Goal: Check status: Check status

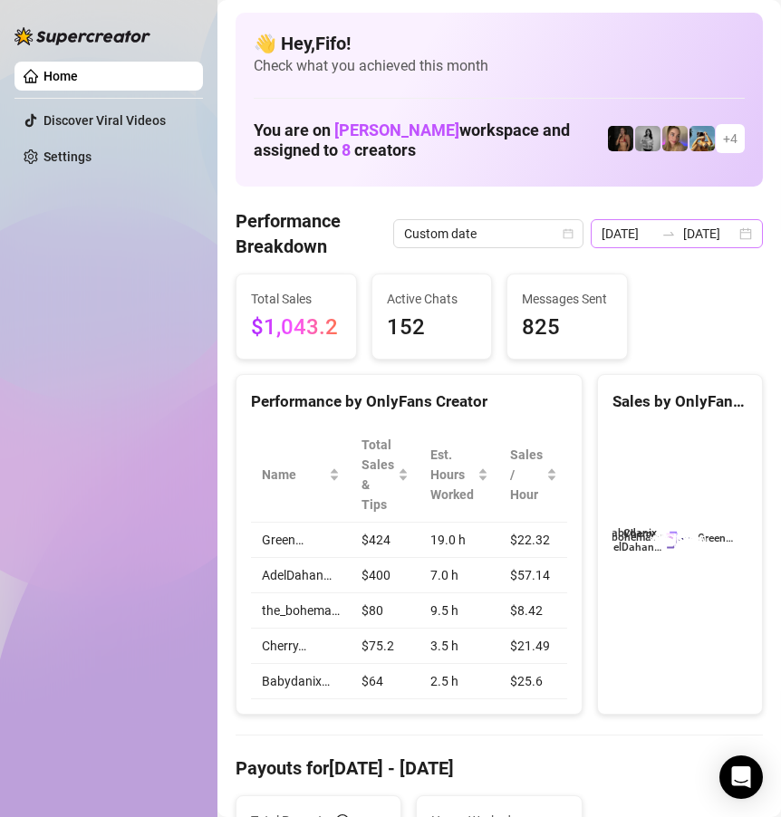
click at [661, 238] on icon "swap-right" at bounding box center [668, 233] width 14 height 14
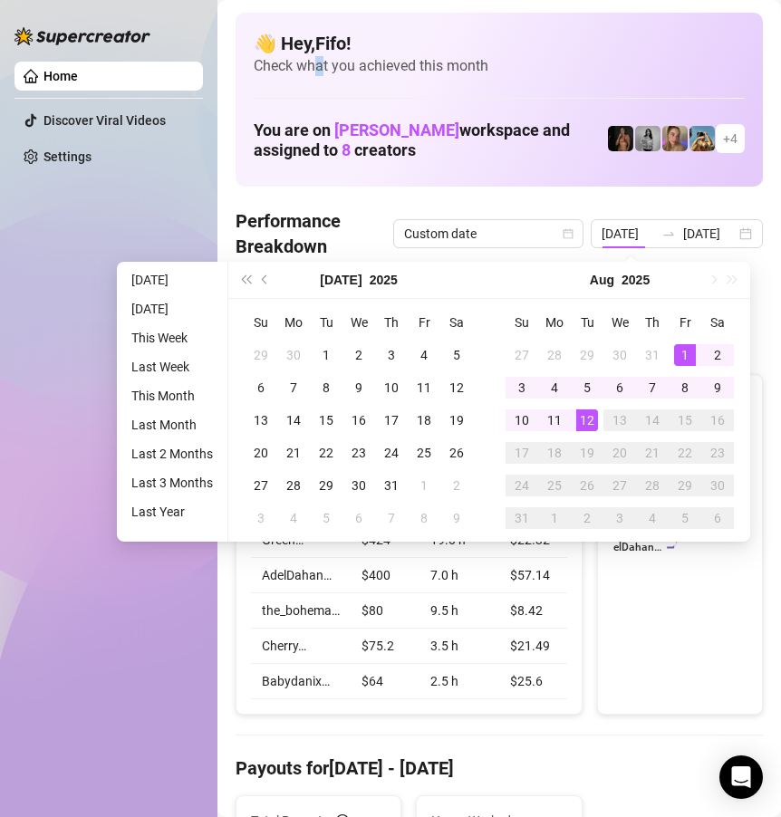
click at [317, 63] on span "Check what you achieved this month" at bounding box center [499, 66] width 491 height 20
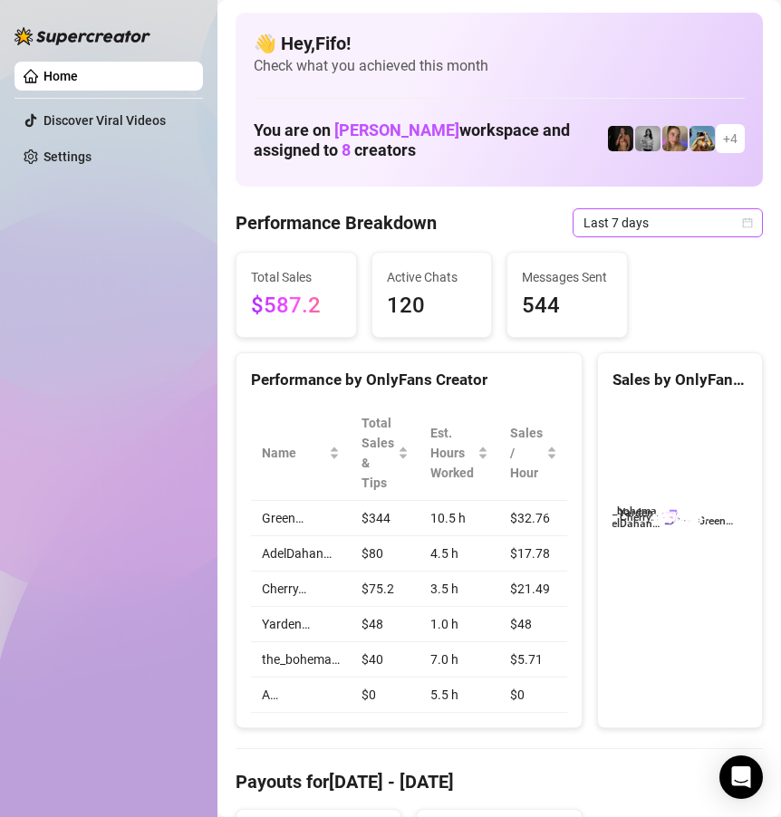
click at [697, 232] on span "Last 7 days" at bounding box center [667, 222] width 168 height 27
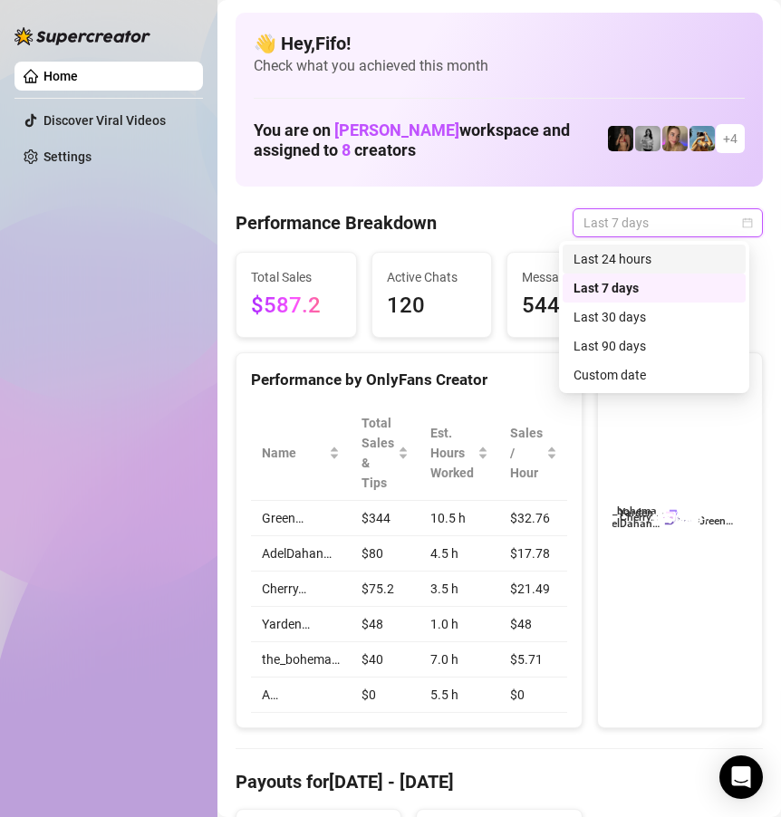
click at [701, 260] on div "Last 24 hours" at bounding box center [653, 259] width 161 height 20
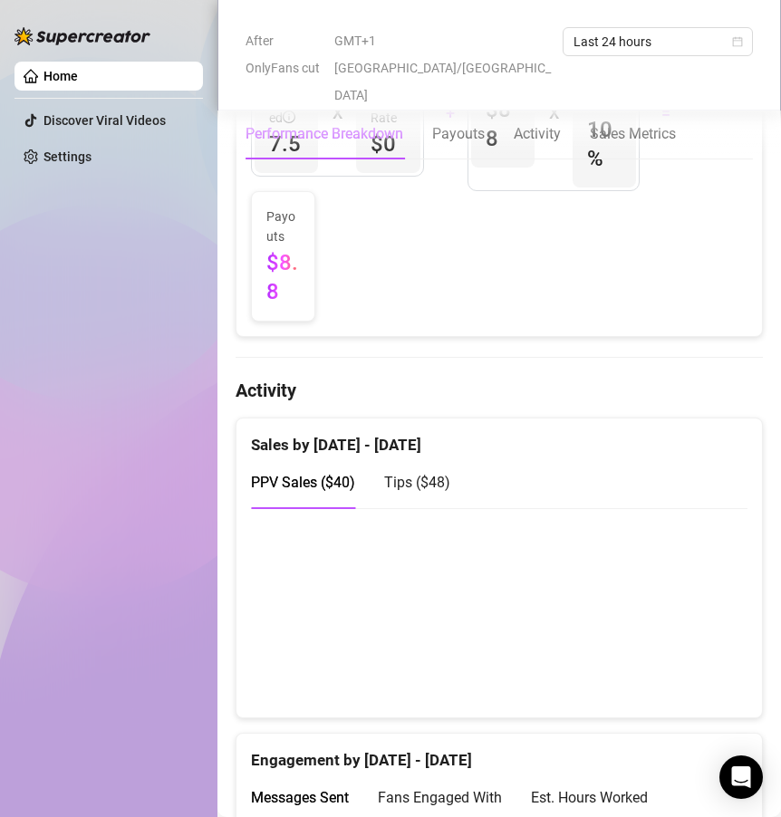
scroll to position [1211, 0]
